Goal: Check status: Check status

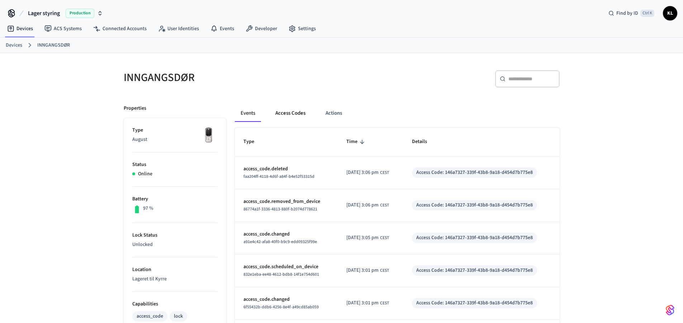
click at [291, 114] on button "Access Codes" at bounding box center [291, 113] width 42 height 17
